Goal: Communication & Community: Answer question/provide support

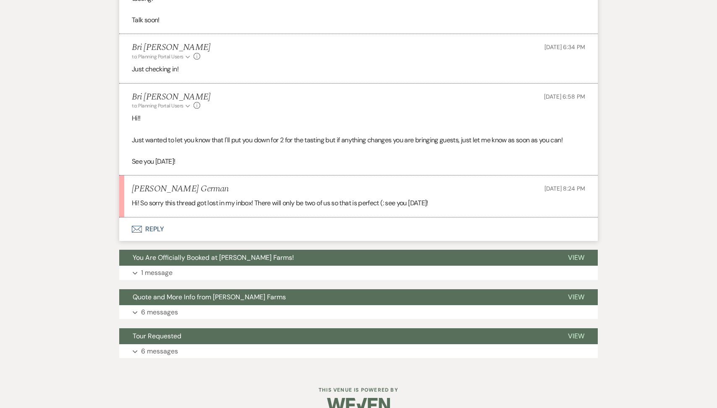
click at [180, 241] on button "Envelope Reply" at bounding box center [358, 228] width 478 height 23
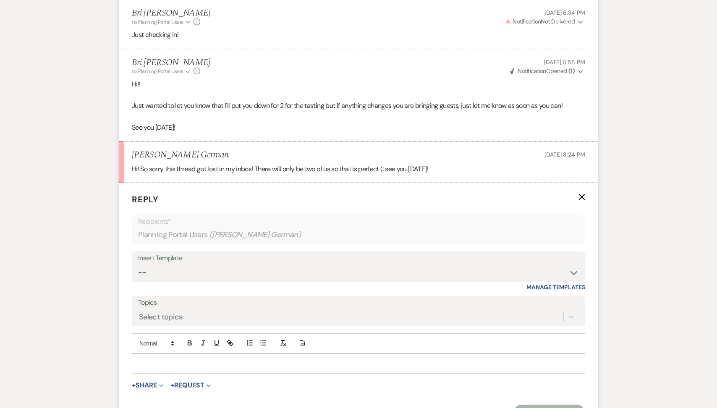
scroll to position [1624, 0]
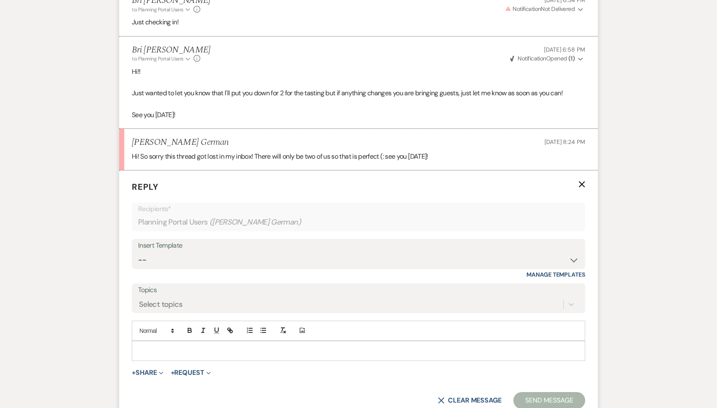
click at [172, 355] on p at bounding box center [358, 350] width 440 height 9
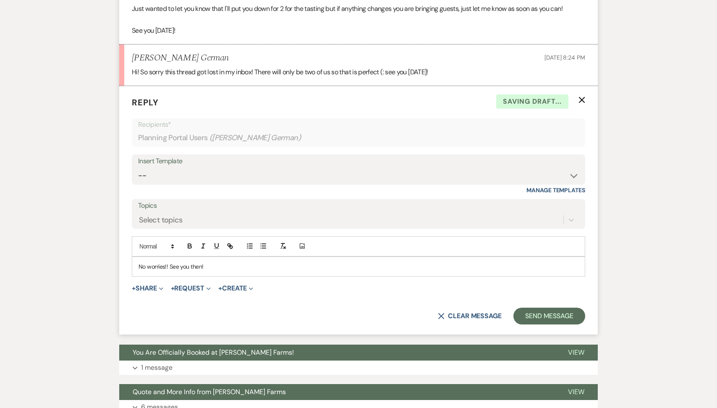
scroll to position [1716, 0]
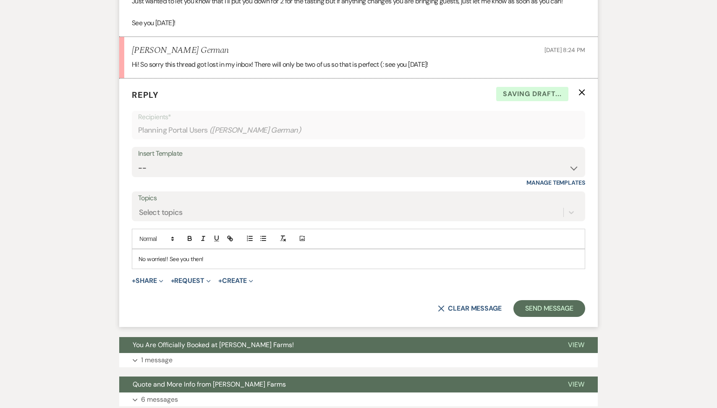
click at [562, 310] on form "Reply X Saving draft... Recipients* Planning Portal Users ( Kasey German ) Inse…" at bounding box center [358, 202] width 478 height 248
click at [552, 317] on button "Send Message" at bounding box center [549, 308] width 72 height 17
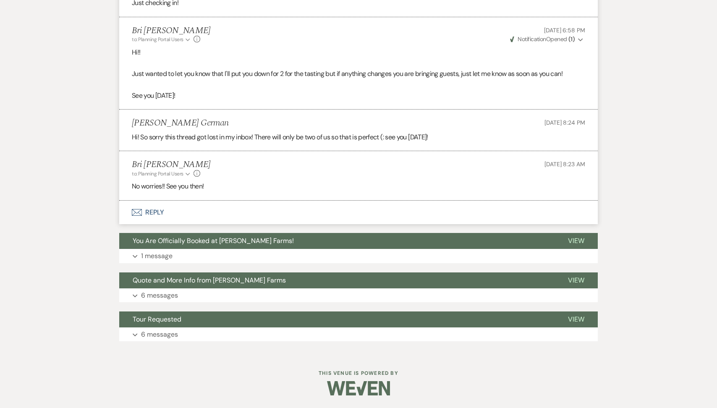
scroll to position [1654, 0]
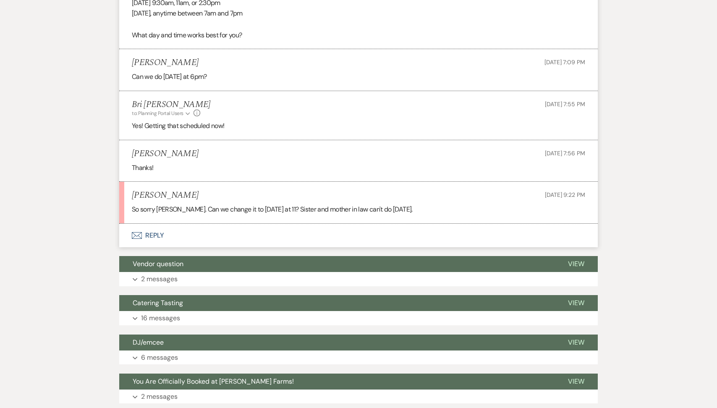
scroll to position [1065, 0]
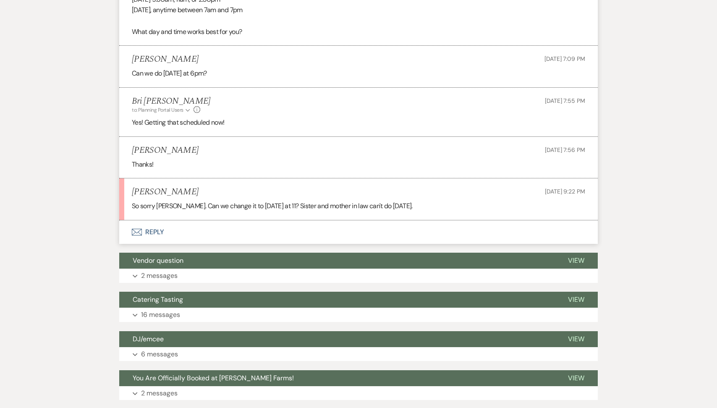
click at [196, 244] on button "Envelope Reply" at bounding box center [358, 231] width 478 height 23
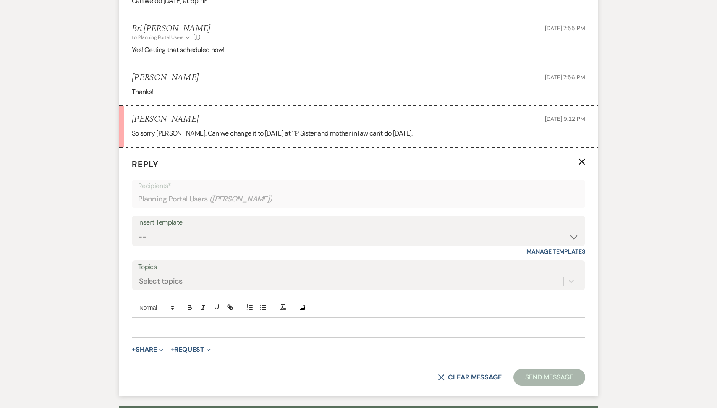
scroll to position [1173, 0]
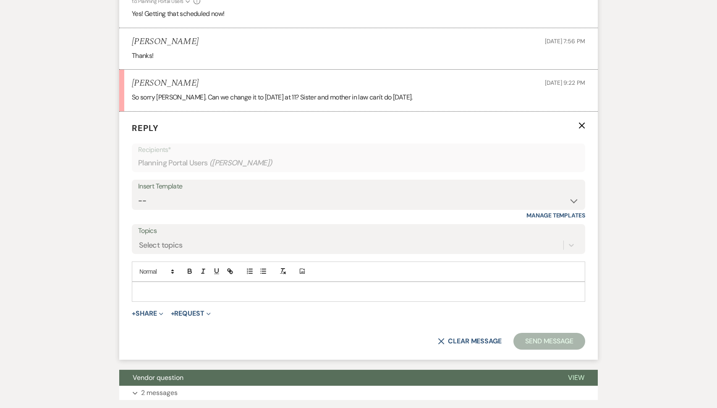
click at [187, 293] on div at bounding box center [358, 291] width 452 height 19
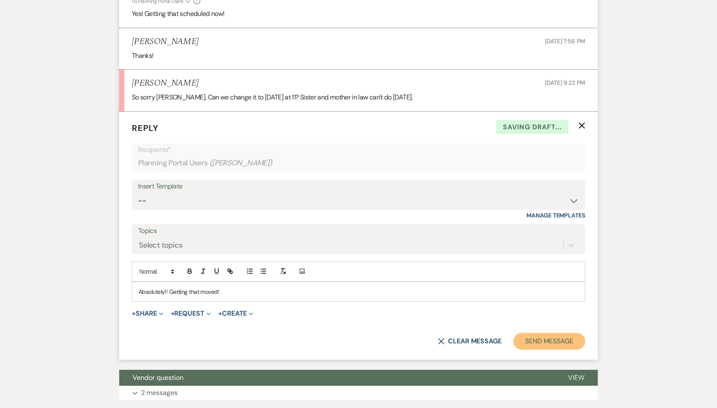
click at [555, 349] on button "Send Message" at bounding box center [549, 341] width 72 height 17
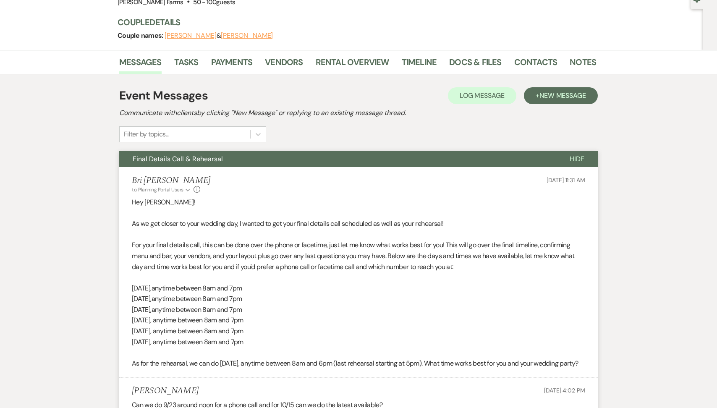
scroll to position [0, 0]
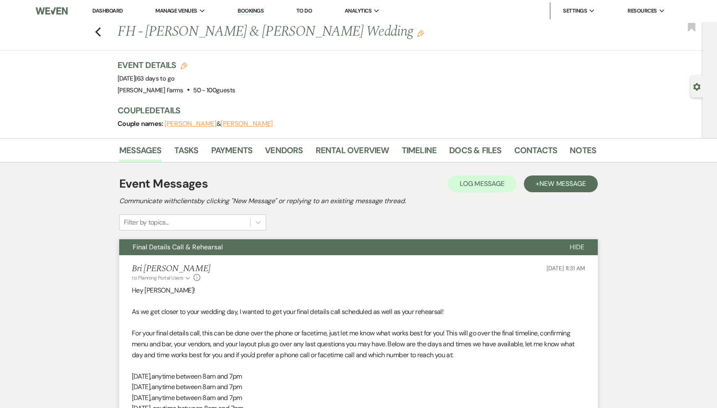
click at [122, 7] on link "Dashboard" at bounding box center [107, 10] width 30 height 7
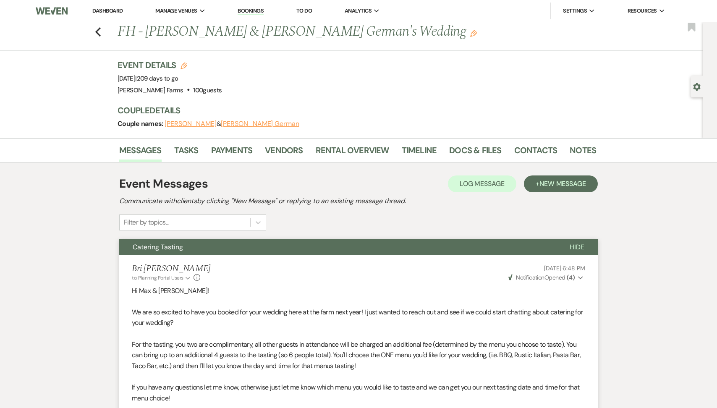
click at [110, 14] on link "Dashboard" at bounding box center [107, 10] width 30 height 7
